Goal: Task Accomplishment & Management: Use online tool/utility

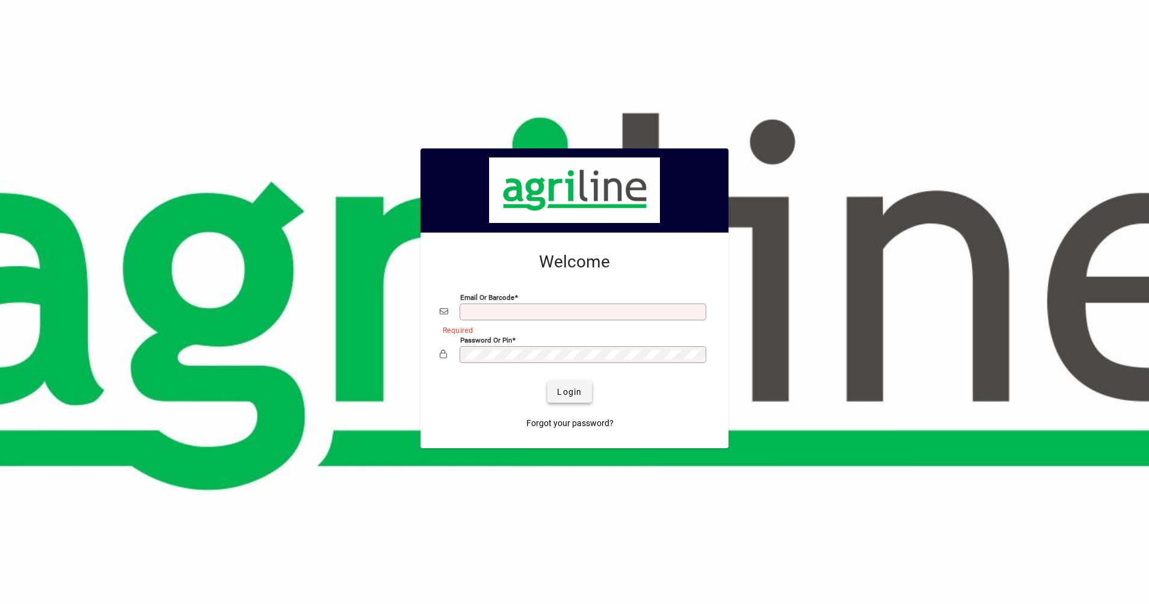
type input "**********"
click at [579, 392] on span "Login" at bounding box center [569, 392] width 25 height 13
